Goal: Complete application form

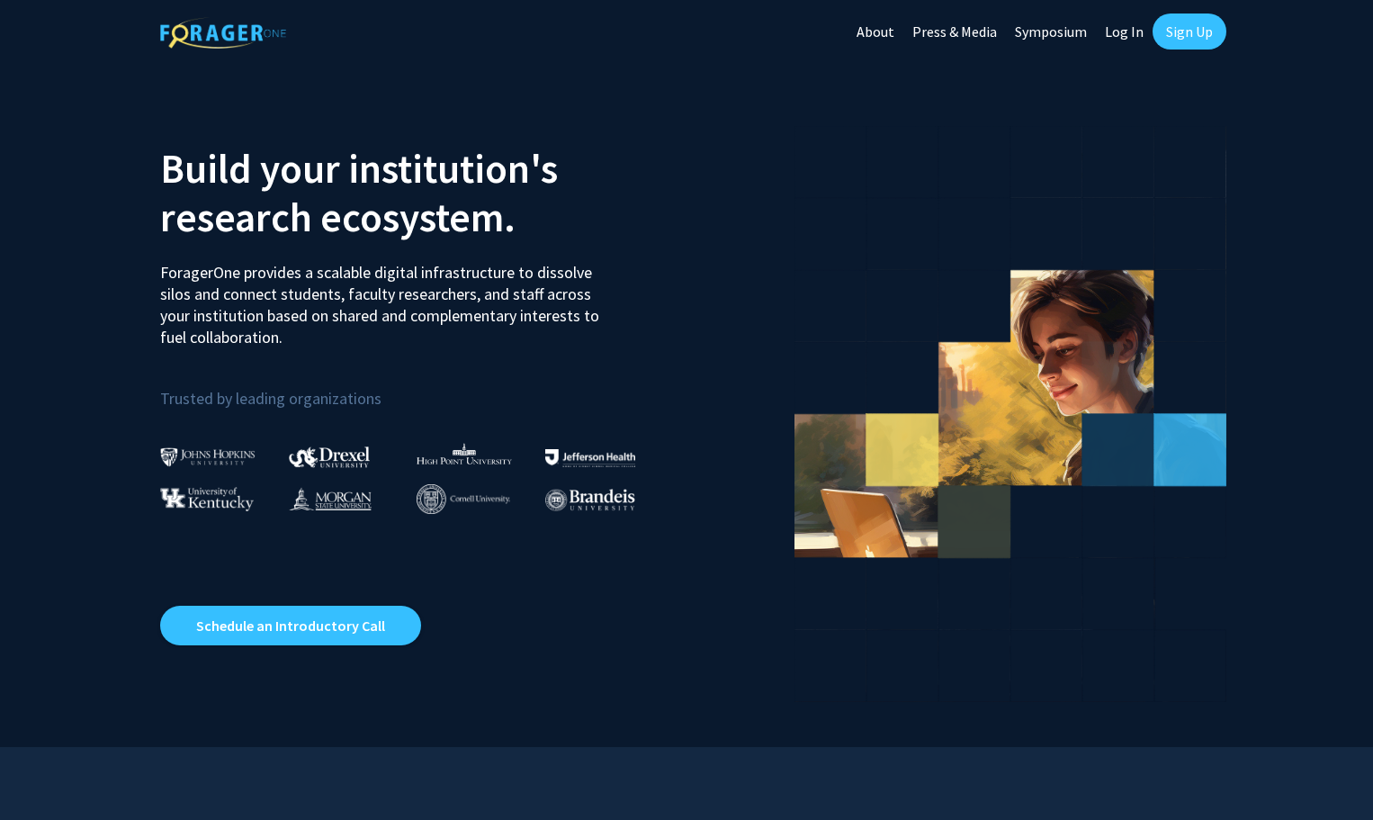
click at [1123, 28] on link "Log In" at bounding box center [1124, 31] width 57 height 63
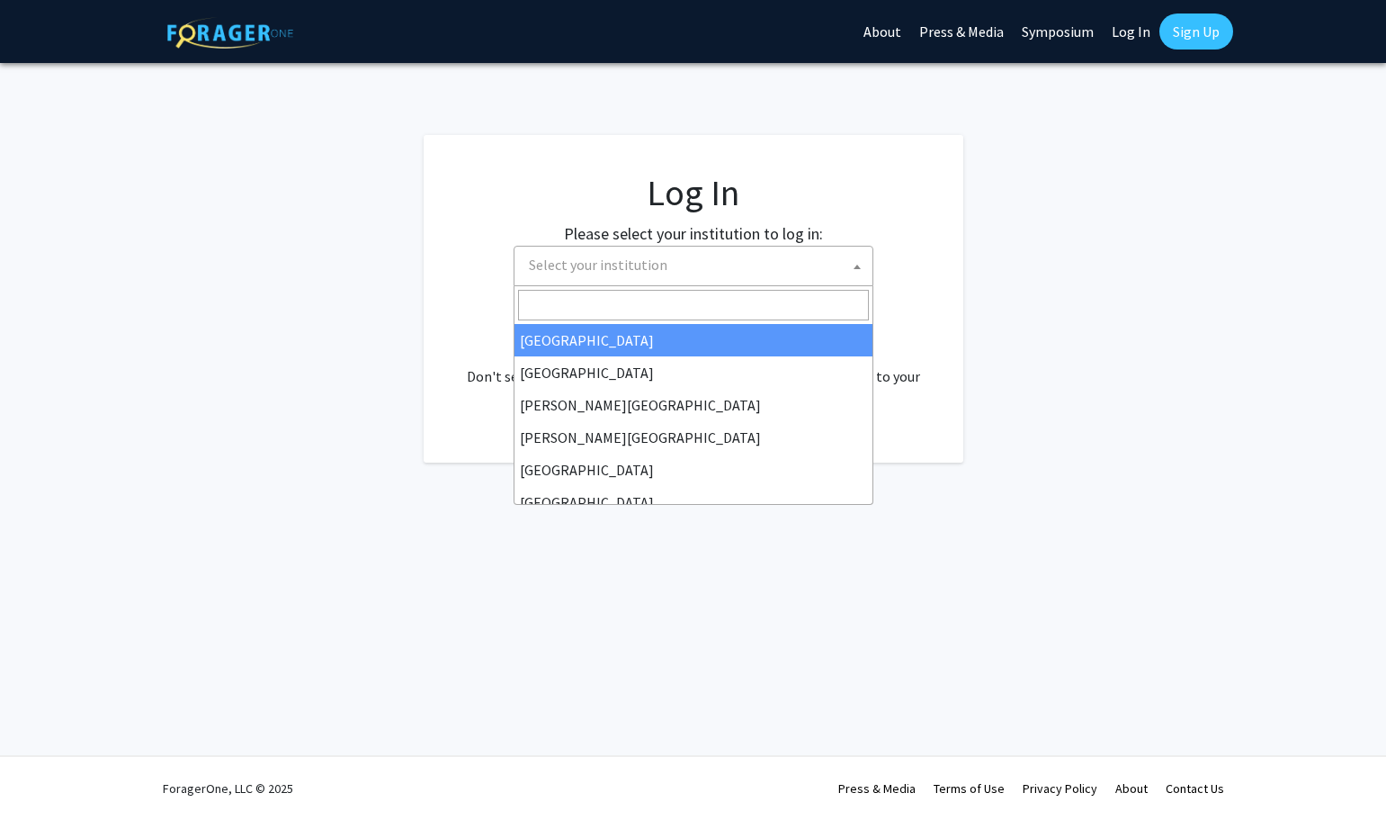
click at [654, 257] on span "Select your institution" at bounding box center [598, 265] width 139 height 18
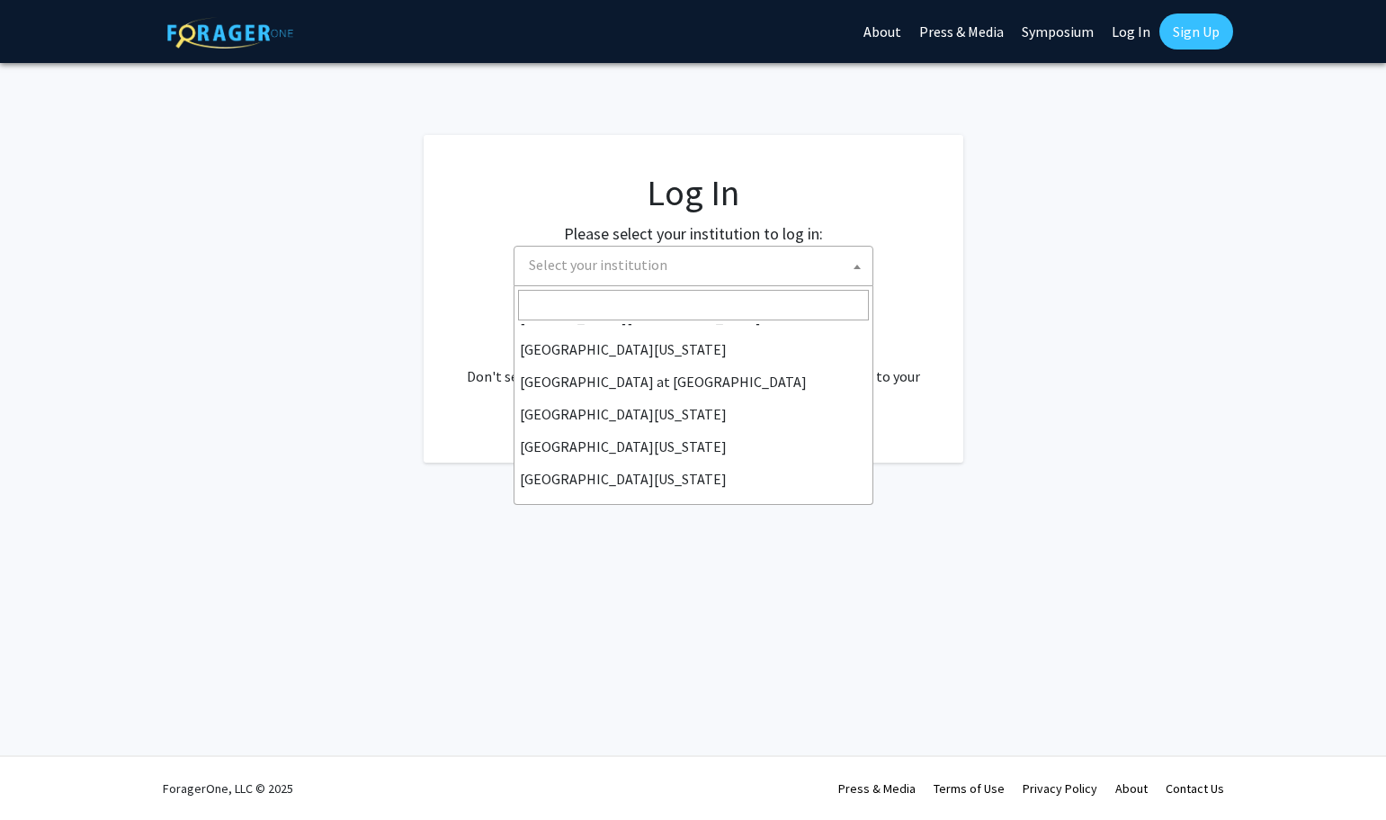
scroll to position [630, 0]
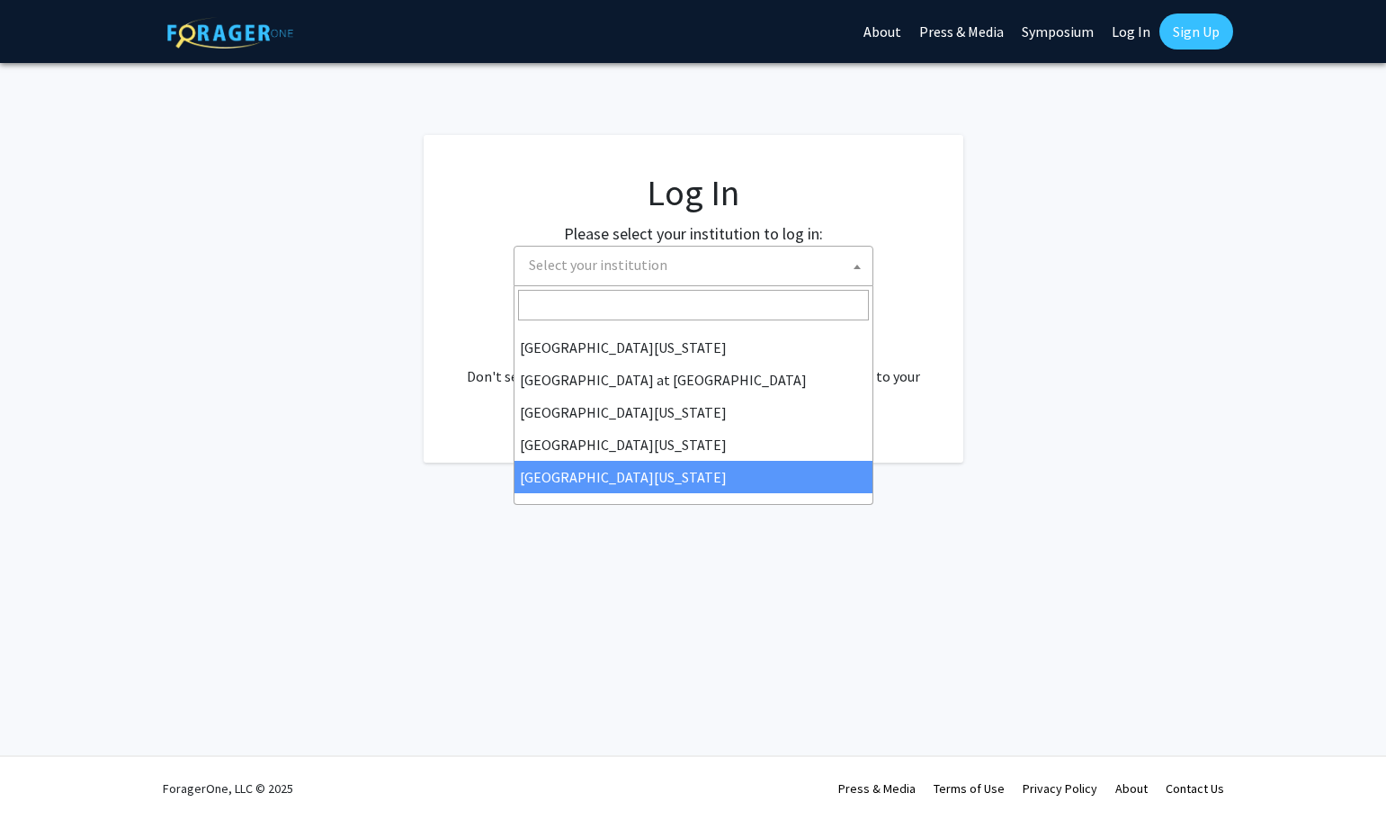
select select "33"
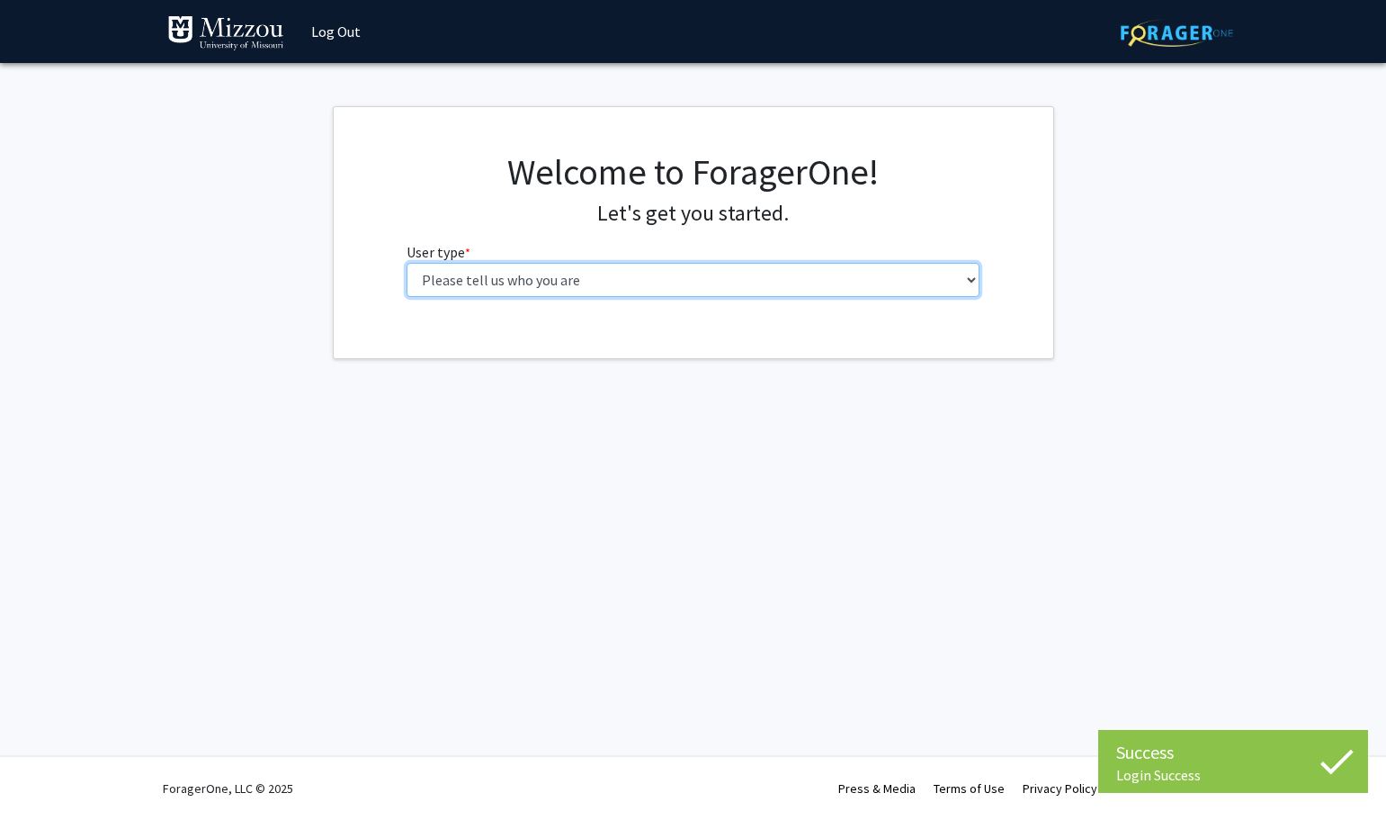
click at [884, 283] on select "Please tell us who you are Undergraduate Student Master's Student Doctoral Cand…" at bounding box center [693, 280] width 573 height 34
select select "5: faculty"
click at [407, 263] on select "Please tell us who you are Undergraduate Student Master's Student Doctoral Cand…" at bounding box center [693, 280] width 573 height 34
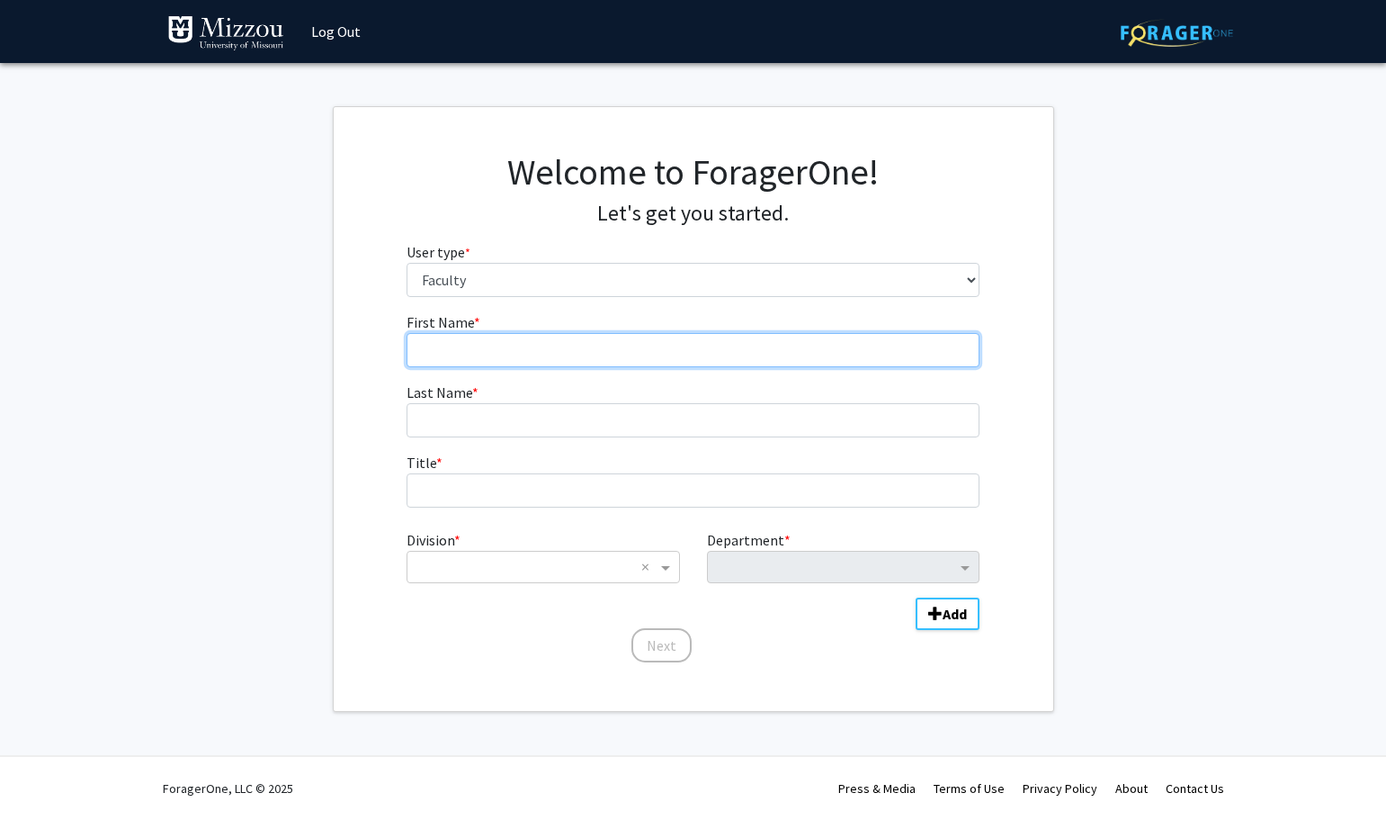
click at [699, 348] on input "First Name * required" at bounding box center [693, 350] width 573 height 34
type input "Dana"
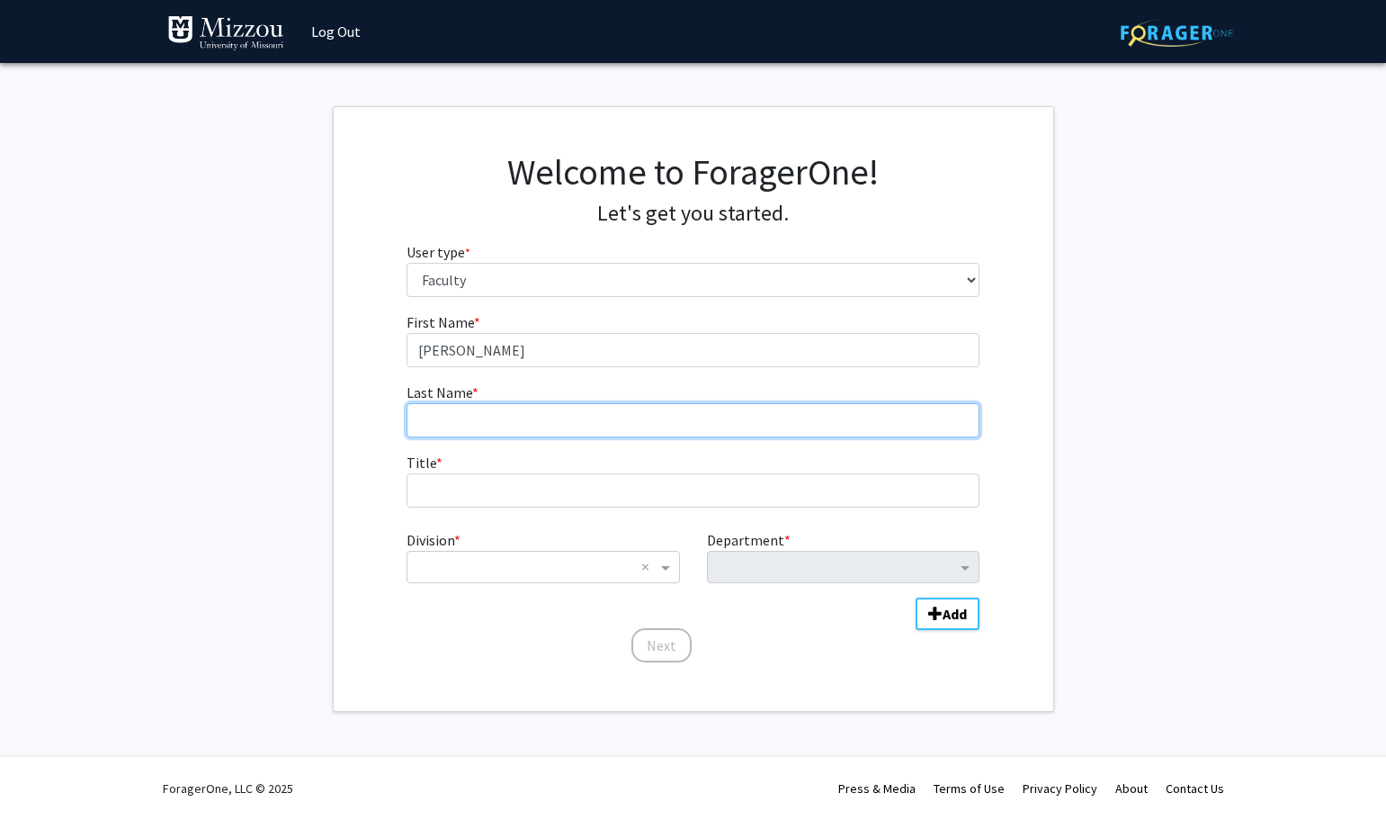
type input "Martin"
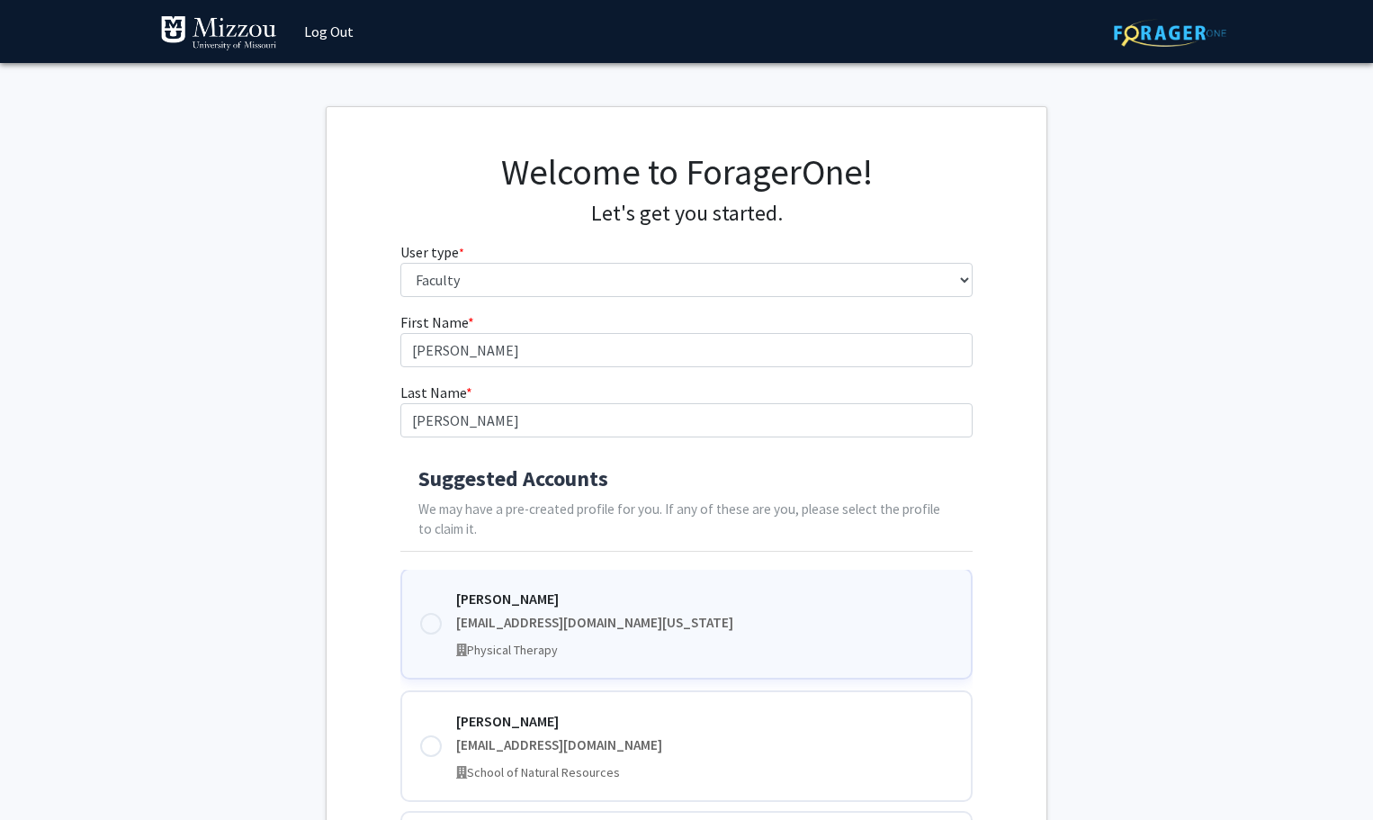
click at [431, 626] on div at bounding box center [431, 624] width 22 height 22
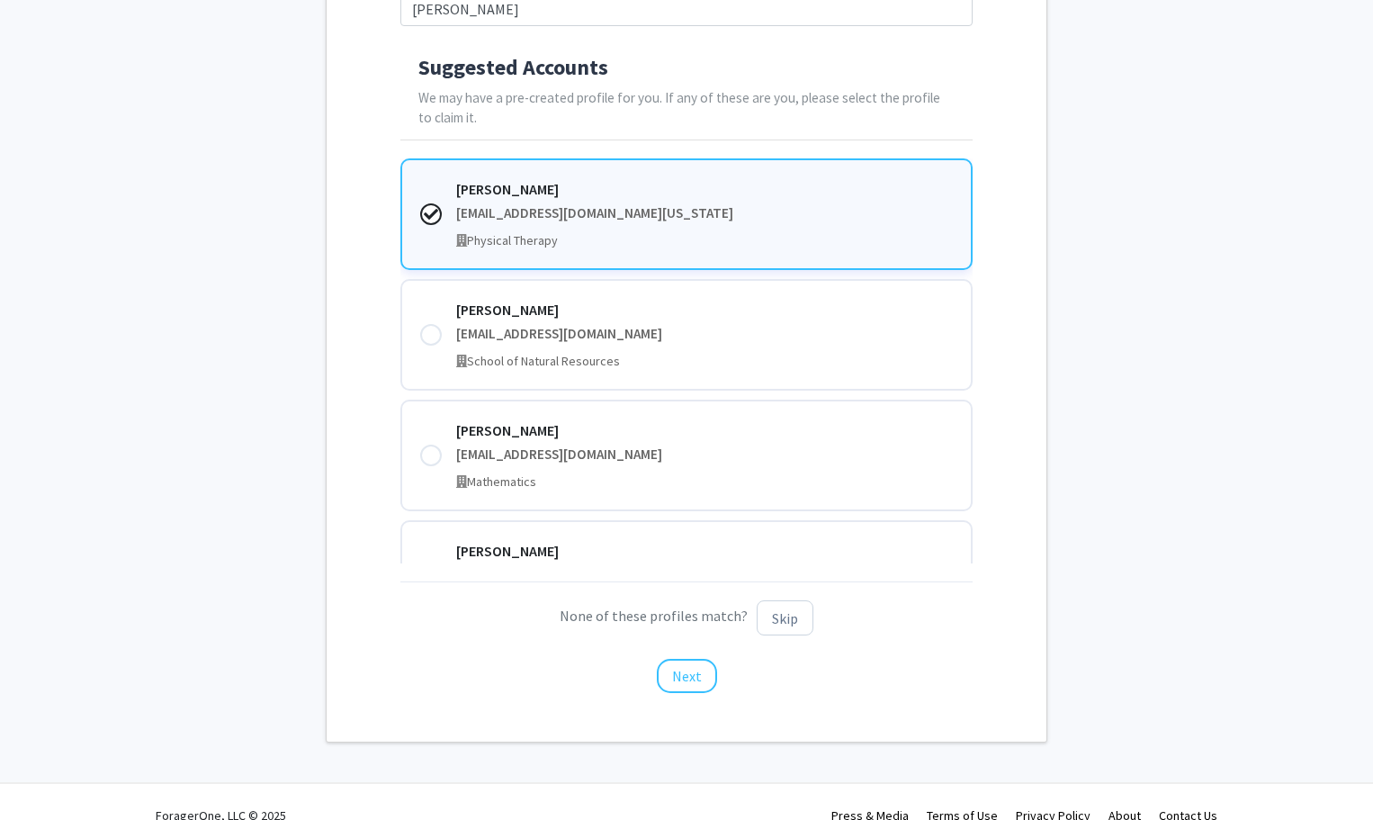
scroll to position [438, 0]
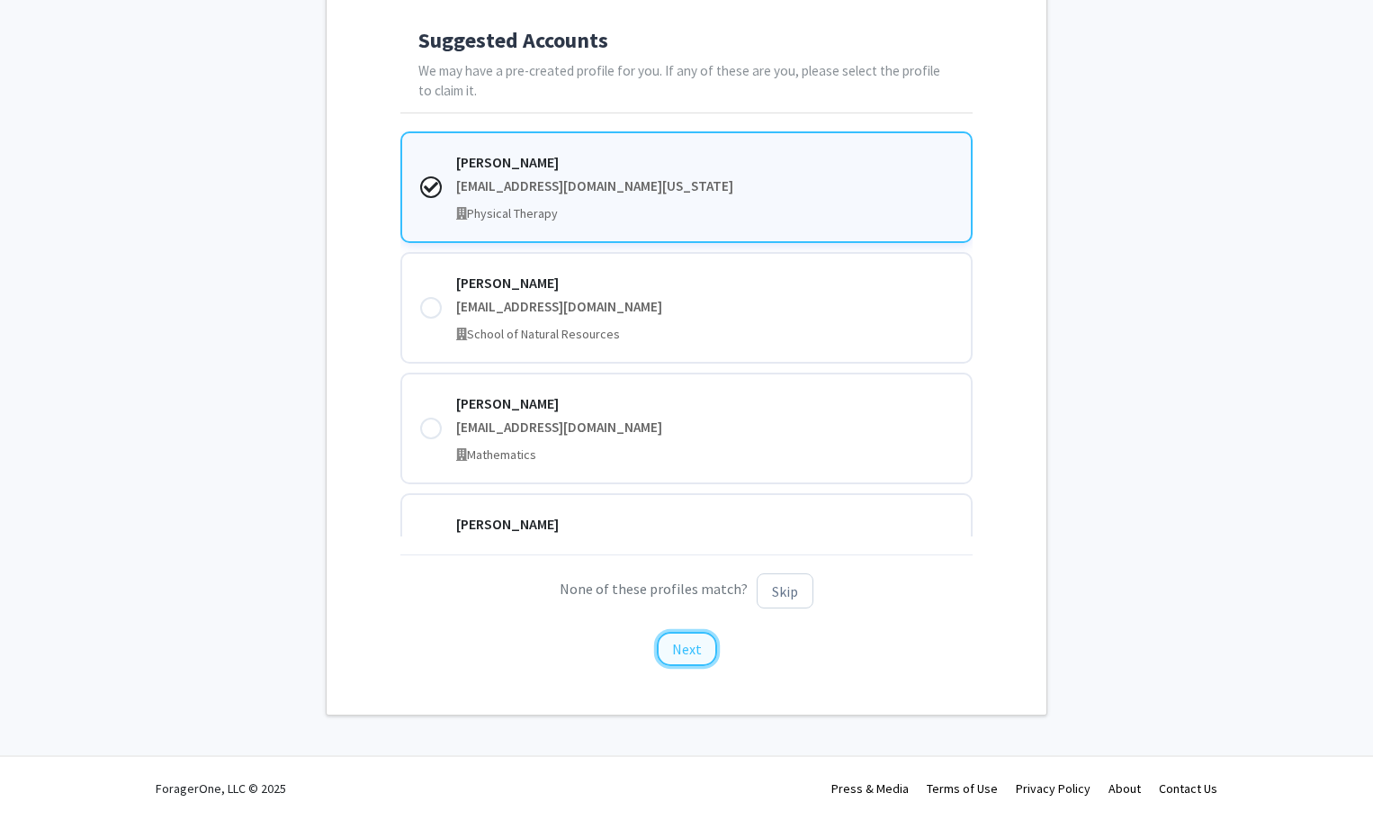
click at [685, 650] on button "Next" at bounding box center [687, 649] width 60 height 34
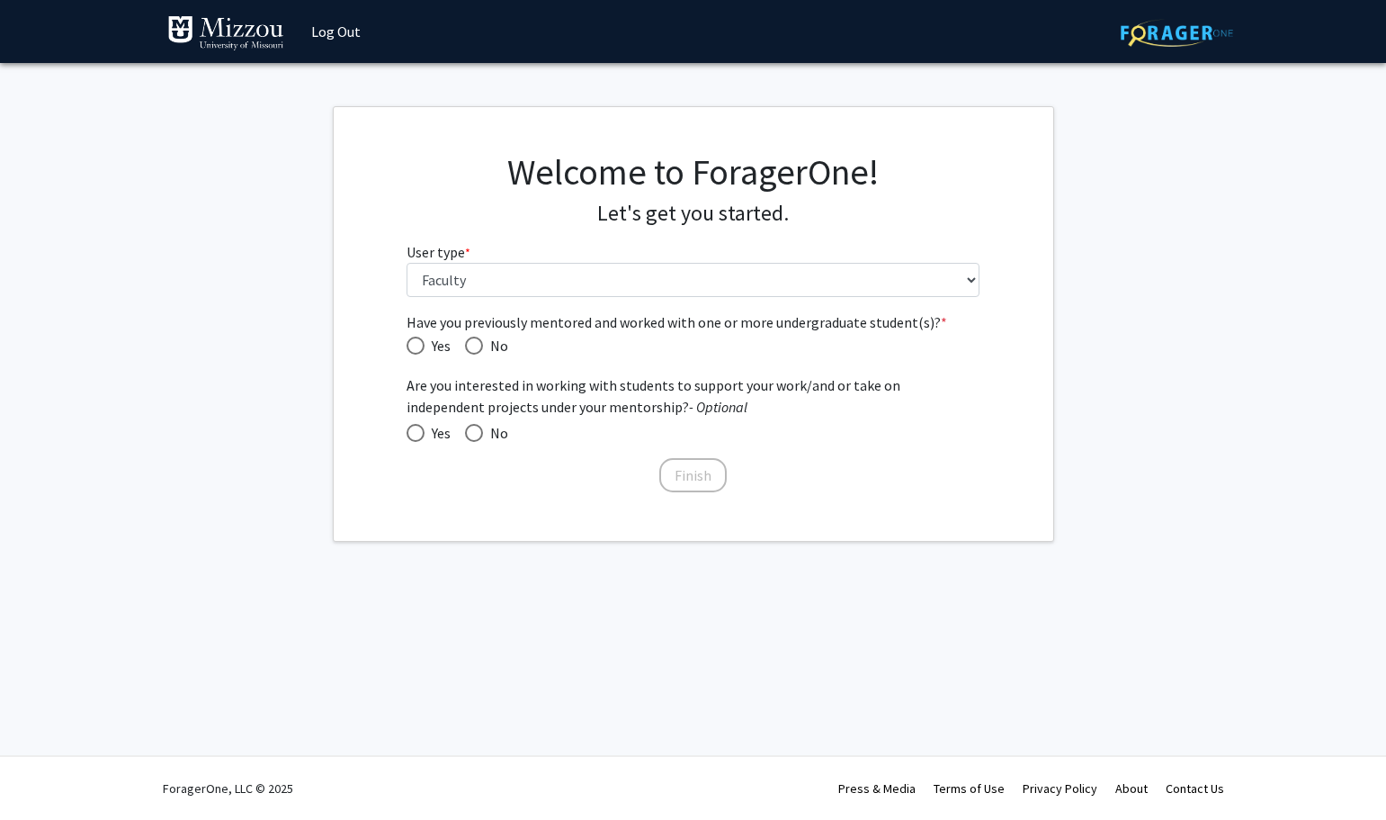
click at [479, 346] on span "Have you previously mentored and worked with one or more undergraduate student(…" at bounding box center [474, 345] width 18 height 18
click at [479, 346] on input "No" at bounding box center [474, 345] width 18 height 18
radio input "true"
click at [685, 482] on button "Finish" at bounding box center [692, 475] width 67 height 34
